Goal: Book appointment/travel/reservation

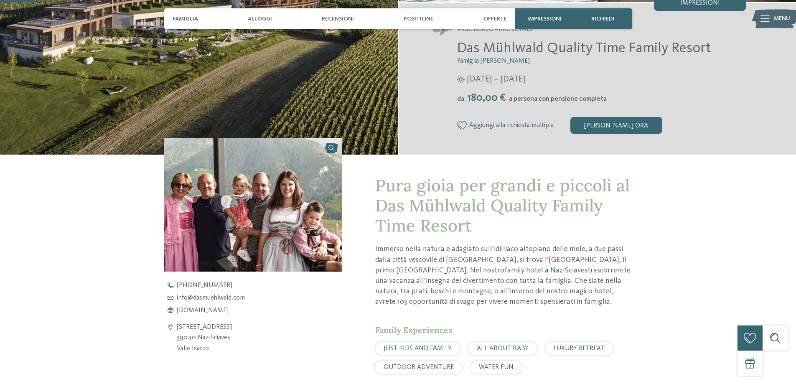
scroll to position [334, 0]
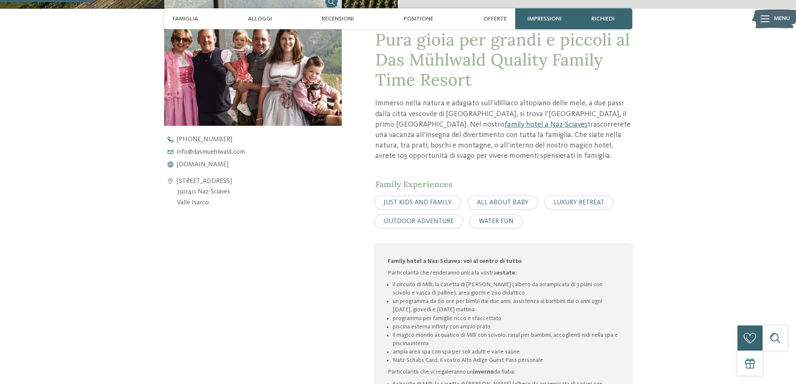
drag, startPoint x: 195, startPoint y: 193, endPoint x: 217, endPoint y: 196, distance: 21.6
click at [217, 196] on address "Via Schlossergasse 40 39040 Naz-Sciaves Valle Isarco" at bounding box center [204, 192] width 55 height 32
click at [217, 198] on address "Via Schlossergasse 40 39040 Naz-Sciaves Valle Isarco" at bounding box center [204, 192] width 55 height 32
click at [207, 191] on address "Via Schlossergasse 40 39040 Naz-Sciaves Valle Isarco" at bounding box center [204, 192] width 55 height 32
click at [224, 204] on address "Via Schlossergasse 40 39040 Naz-Sciaves Valle Isarco" at bounding box center [204, 192] width 55 height 32
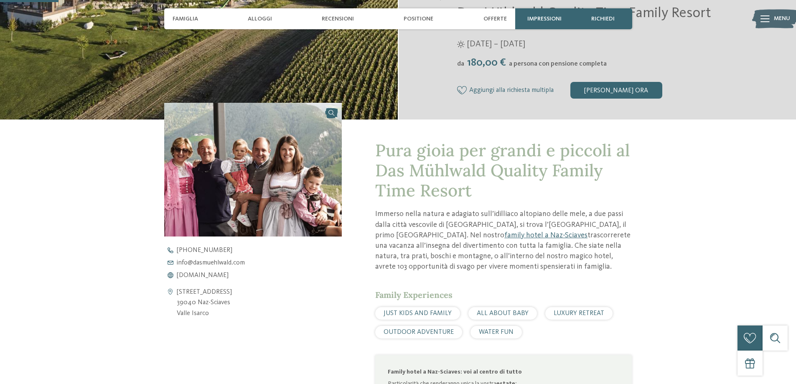
scroll to position [209, 0]
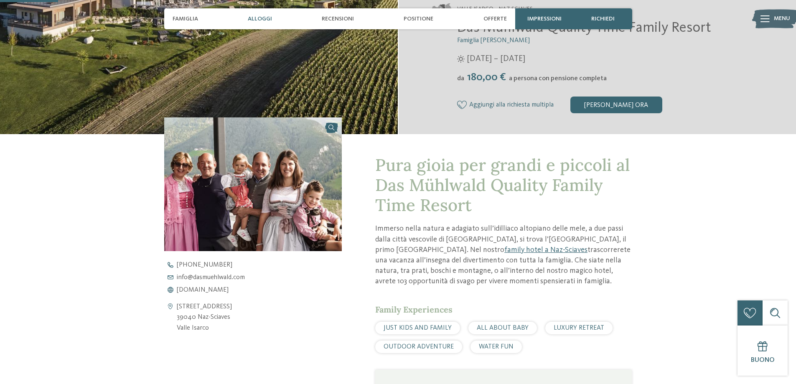
click at [261, 19] on span "Alloggi" at bounding box center [260, 18] width 24 height 7
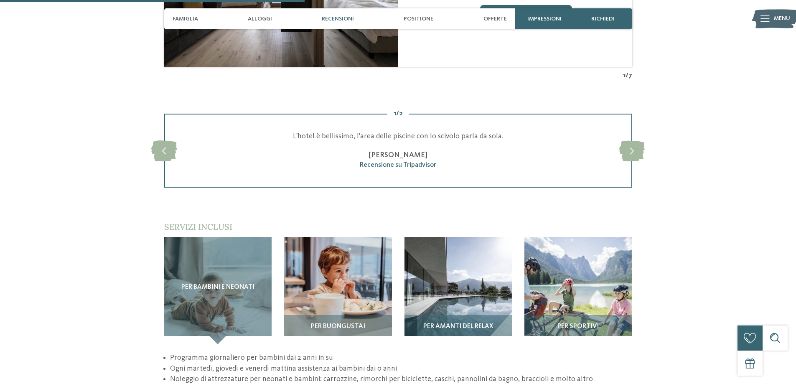
scroll to position [1138, 0]
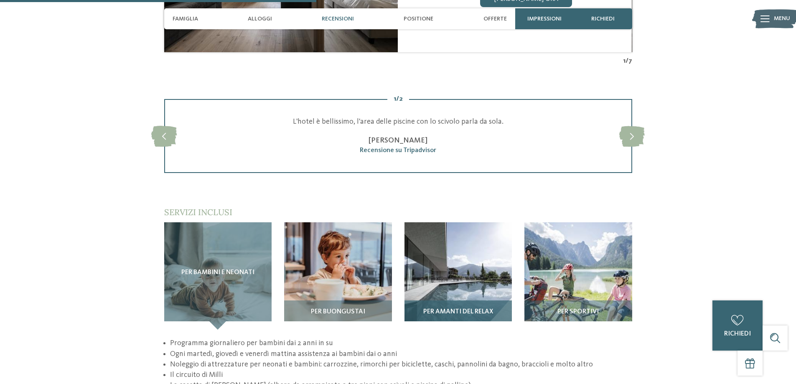
click at [447, 265] on img at bounding box center [459, 276] width 108 height 108
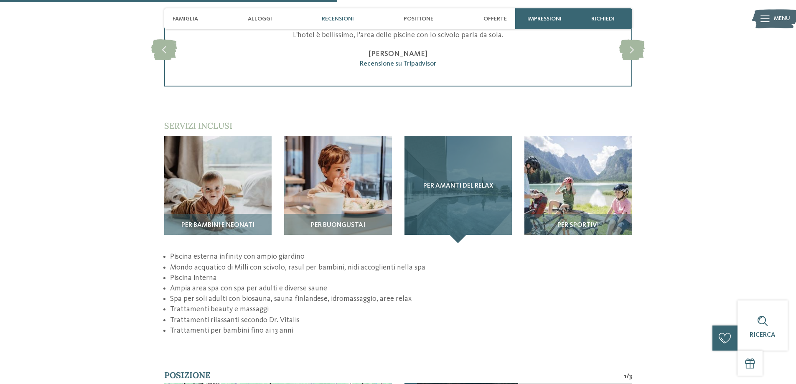
scroll to position [1222, 0]
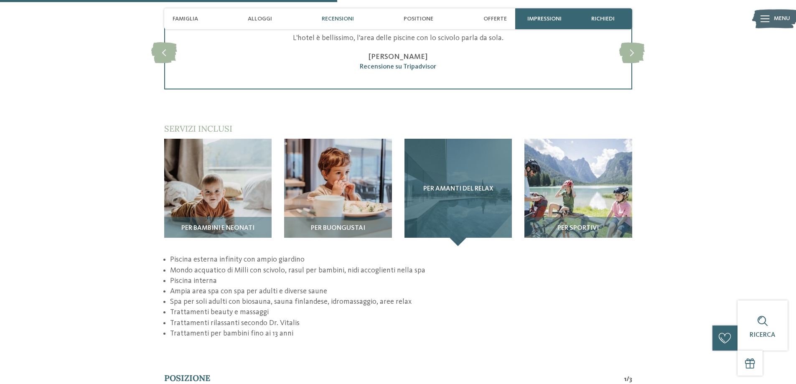
click at [465, 201] on div "Per amanti del relax" at bounding box center [459, 193] width 108 height 108
click at [460, 188] on span "Per amanti del relax" at bounding box center [459, 190] width 70 height 8
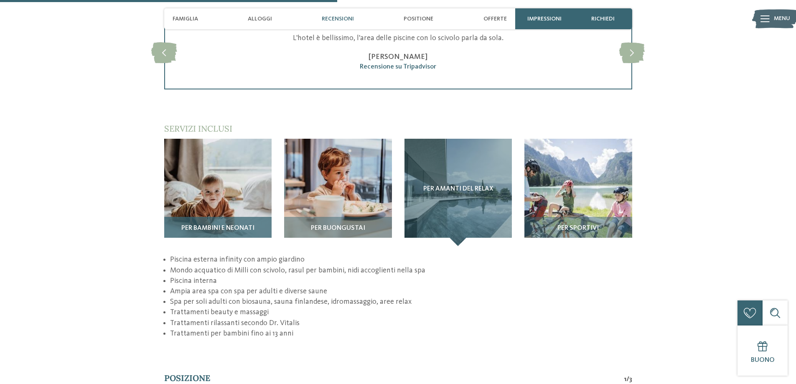
click at [196, 198] on img at bounding box center [218, 193] width 108 height 108
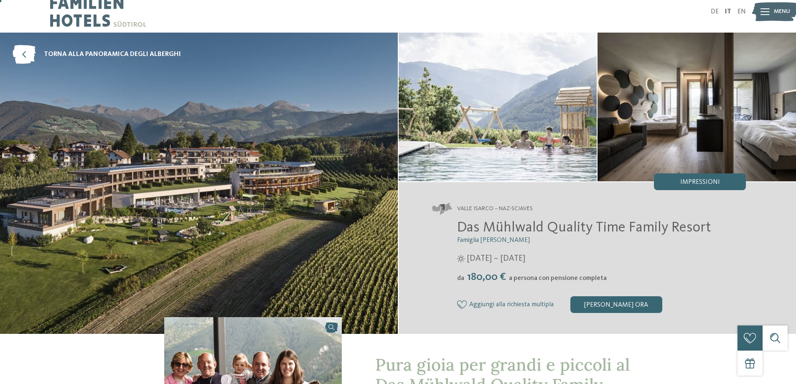
scroll to position [0, 0]
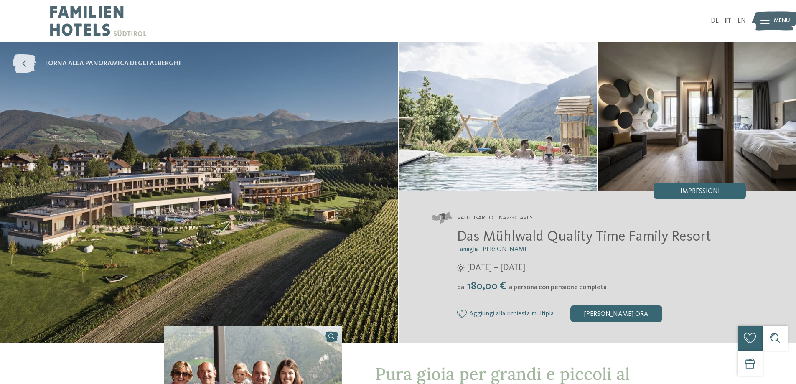
click at [130, 56] on link "torna alla panoramica degli alberghi" at bounding box center [97, 63] width 168 height 19
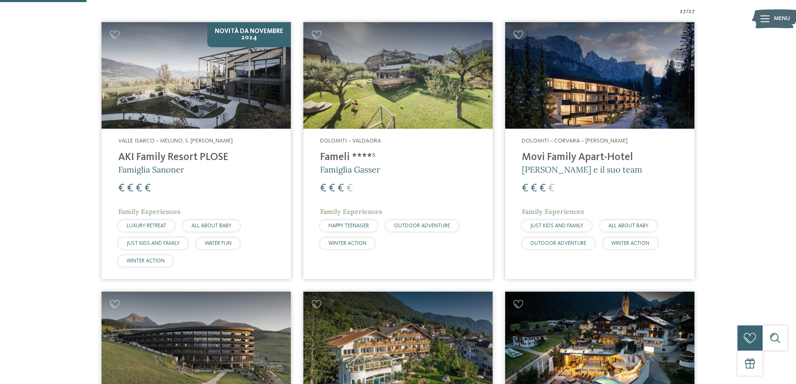
scroll to position [251, 0]
